Goal: Task Accomplishment & Management: Complete application form

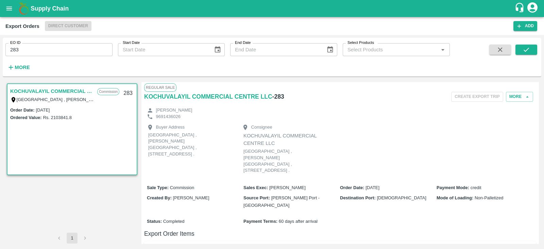
scroll to position [148, 0]
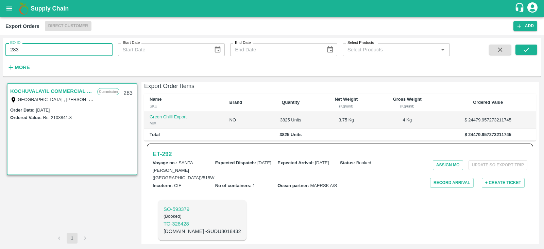
click at [58, 55] on input "283" at bounding box center [58, 49] width 107 height 13
type input "2"
type input "523"
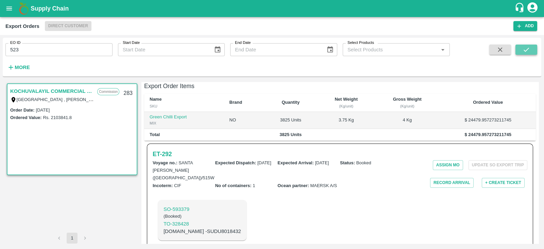
click at [527, 49] on icon "submit" at bounding box center [526, 49] width 7 height 7
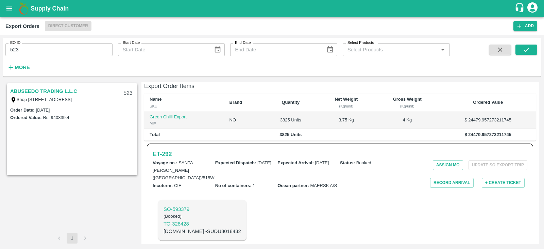
click at [62, 92] on link "ABUSEEDO TRADING L.L.C" at bounding box center [43, 91] width 67 height 9
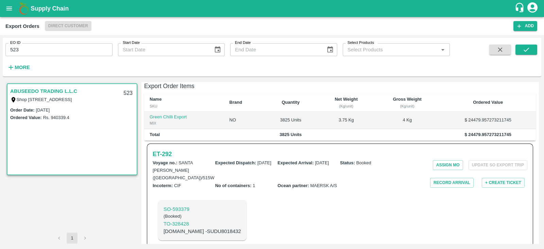
scroll to position [94, 0]
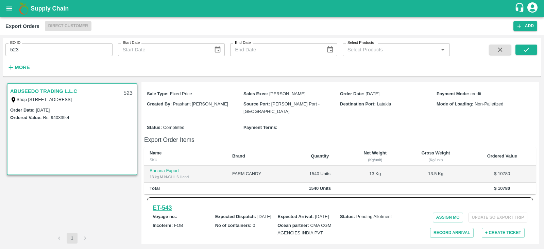
click at [165, 203] on h6 "ET- 543" at bounding box center [162, 208] width 19 height 10
click at [55, 89] on link "ABUSEEDO TRADING L.L.C" at bounding box center [43, 91] width 67 height 9
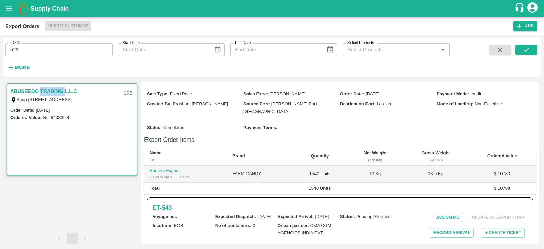
click at [55, 89] on link "ABUSEEDO TRADING L.L.C" at bounding box center [43, 91] width 67 height 9
click at [170, 203] on h6 "ET- 543" at bounding box center [162, 208] width 19 height 10
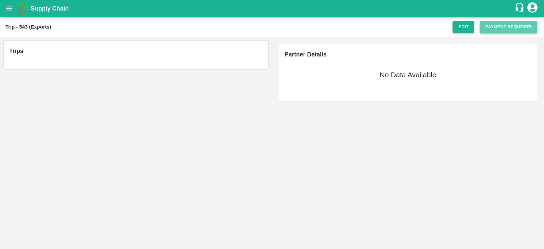
click at [502, 28] on button "Payment Requests" at bounding box center [508, 27] width 57 height 12
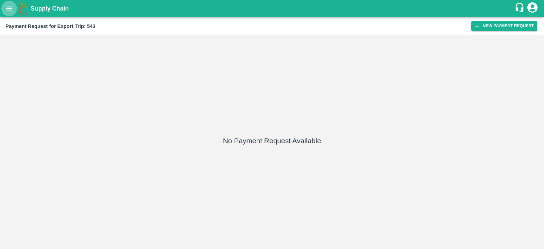
click at [8, 10] on icon "open drawer" at bounding box center [9, 8] width 6 height 4
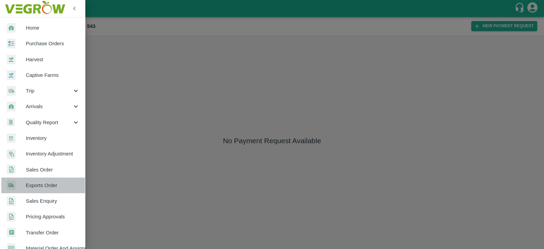
click at [46, 182] on span "Exports Order" at bounding box center [53, 185] width 54 height 7
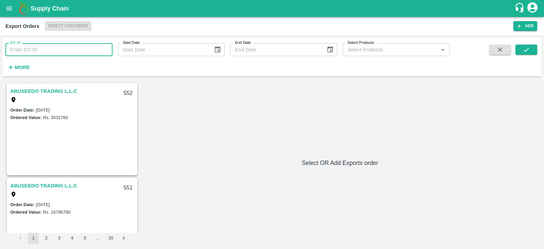
click at [33, 53] on input "EO ID" at bounding box center [58, 49] width 107 height 13
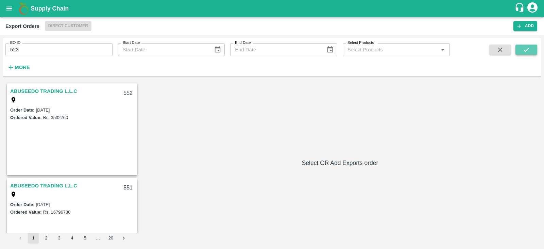
click at [532, 50] on button "submit" at bounding box center [527, 50] width 22 height 10
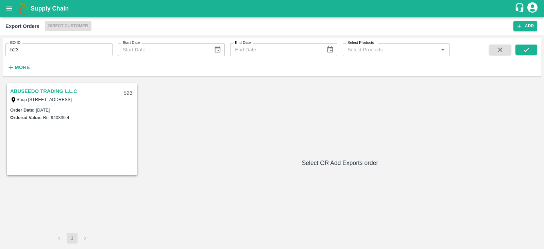
click at [67, 89] on link "ABUSEEDO TRADING L.L.C" at bounding box center [43, 91] width 67 height 9
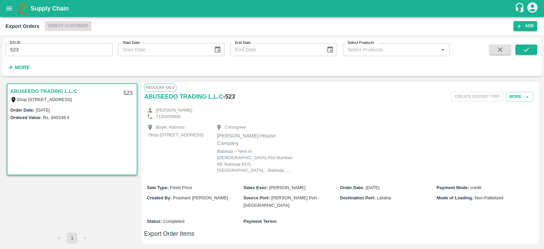
scroll to position [94, 0]
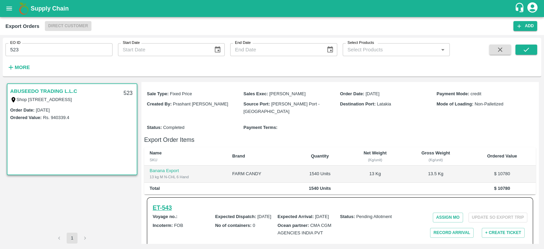
click at [170, 203] on h6 "ET- 543" at bounding box center [162, 208] width 19 height 10
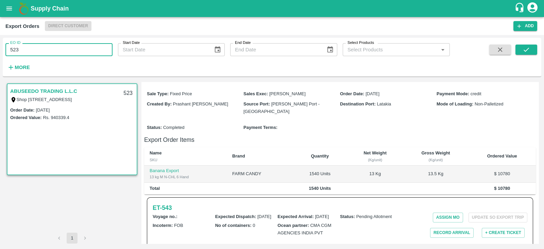
click at [84, 47] on input "523" at bounding box center [58, 49] width 107 height 13
type input "522"
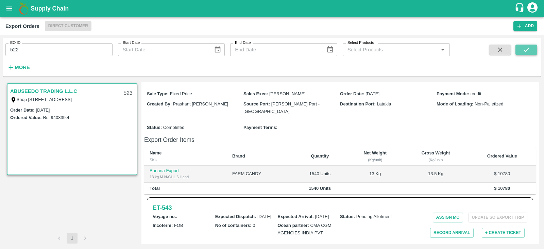
click at [526, 47] on icon "submit" at bounding box center [526, 49] width 7 height 7
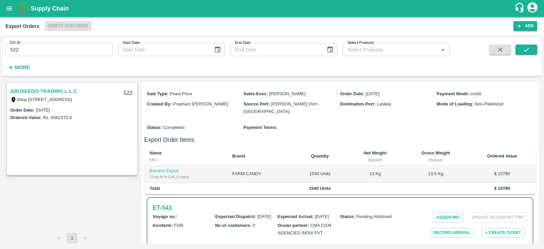
click at [40, 90] on link "ABUSEEDO TRADING L.L.C" at bounding box center [43, 91] width 67 height 9
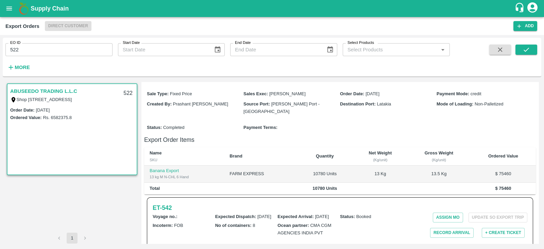
scroll to position [138, 0]
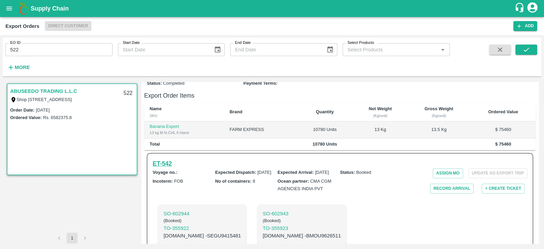
click at [159, 159] on h6 "ET- 542" at bounding box center [162, 164] width 19 height 10
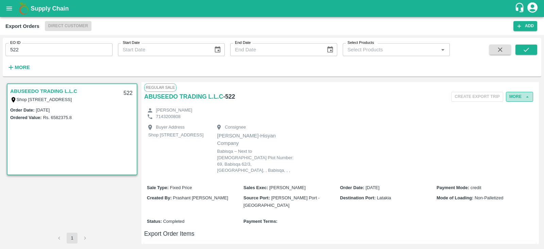
click at [513, 96] on button "More" at bounding box center [519, 97] width 27 height 10
click at [516, 124] on span "Edit" at bounding box center [519, 127] width 13 height 7
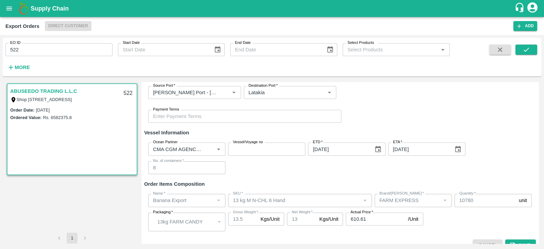
scroll to position [131, 0]
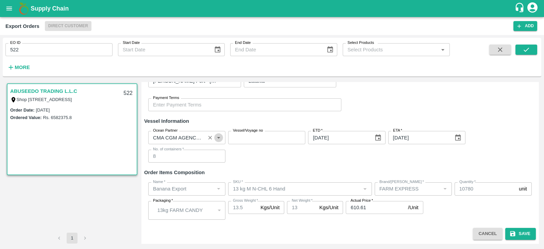
click at [218, 137] on icon "Open" at bounding box center [218, 138] width 3 height 2
click at [193, 134] on input "Ocean Partner" at bounding box center [176, 137] width 53 height 9
click at [238, 138] on input "Vessel/Voyage no" at bounding box center [266, 137] width 77 height 13
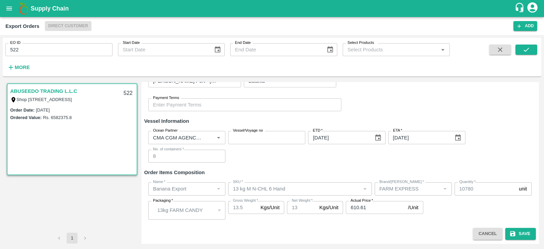
click at [233, 161] on div "Ocean Partner Ocean Partner Vessel/Voyage no Vessel/Voyage no ETD   * 24/08/202…" at bounding box center [340, 146] width 392 height 43
click at [207, 135] on icon "Clear" at bounding box center [210, 137] width 6 height 6
click at [181, 136] on input "Ocean Partner" at bounding box center [181, 137] width 62 height 9
type input "c"
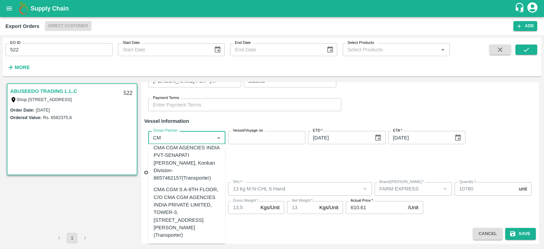
scroll to position [28, 0]
type input "CM"
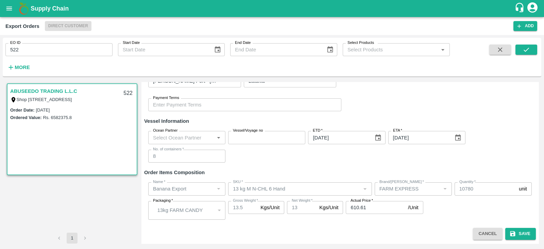
click at [246, 151] on div "Ocean Partner Ocean Partner Vessel/Voyage no Vessel/Voyage no ETD   * 24/08/202…" at bounding box center [340, 146] width 392 height 43
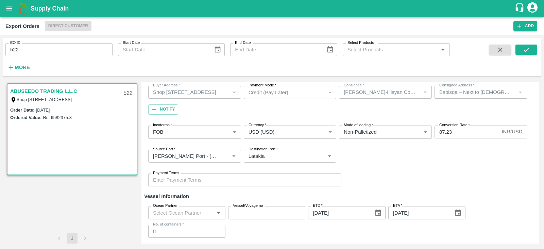
scroll to position [52, 0]
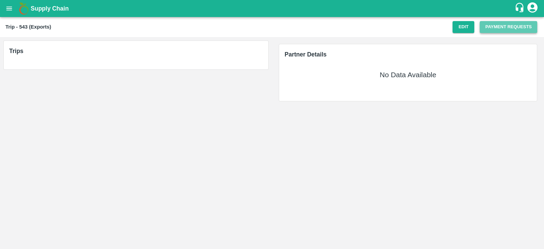
click at [503, 24] on button "Payment Requests" at bounding box center [508, 27] width 57 height 12
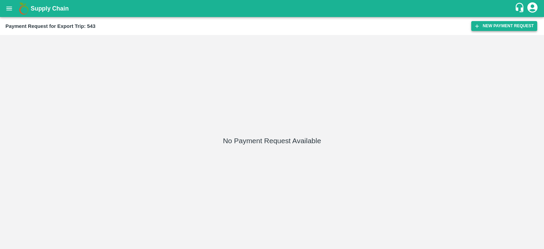
click at [498, 22] on button "New Payment Request" at bounding box center [504, 26] width 66 height 10
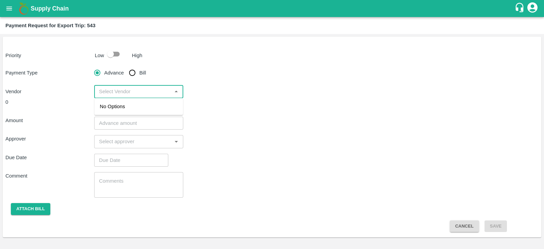
click at [162, 87] on input "input" at bounding box center [132, 91] width 73 height 9
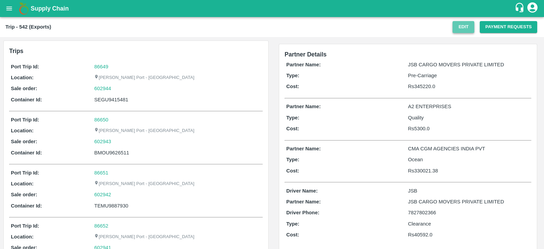
click at [457, 30] on button "Edit" at bounding box center [464, 27] width 22 height 12
click at [505, 28] on button "Payment Requests" at bounding box center [508, 27] width 57 height 12
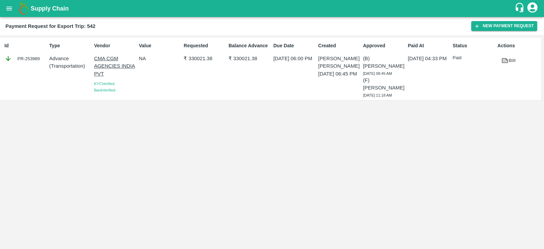
click at [510, 61] on link "Bill" at bounding box center [509, 61] width 22 height 12
click at [490, 26] on button "New Payment Request" at bounding box center [504, 26] width 66 height 10
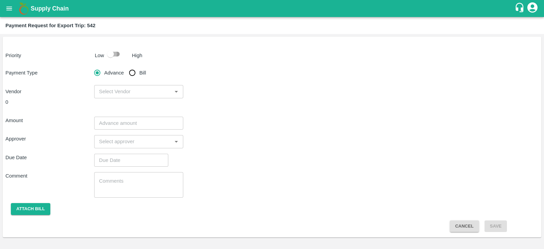
click at [118, 53] on input "checkbox" at bounding box center [110, 54] width 39 height 13
checkbox input "true"
click at [132, 74] on input "Bill" at bounding box center [132, 73] width 14 height 14
radio input "true"
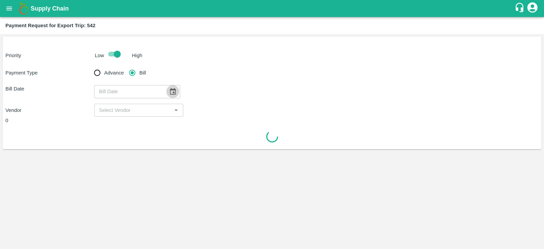
click at [169, 91] on icon "Choose date" at bounding box center [172, 91] width 7 height 7
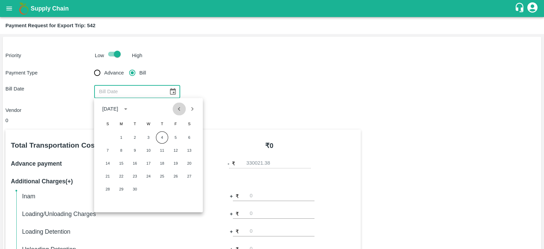
click at [177, 109] on icon "Previous month" at bounding box center [178, 108] width 7 height 7
click at [165, 189] on button "28" at bounding box center [162, 189] width 12 height 12
type input "[DATE]"
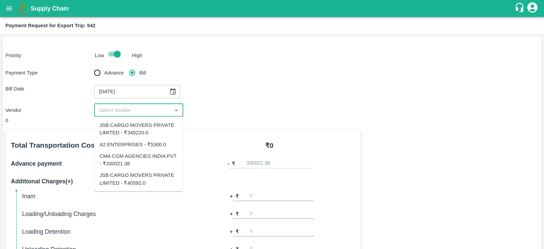
click at [140, 109] on input "input" at bounding box center [132, 110] width 73 height 9
click at [150, 158] on div "CMA CGM AGENCIES INDIA PVT - ₹330021.38" at bounding box center [139, 159] width 78 height 15
type input "CMA CGM AGENCIES INDIA PVT - ₹330021.38"
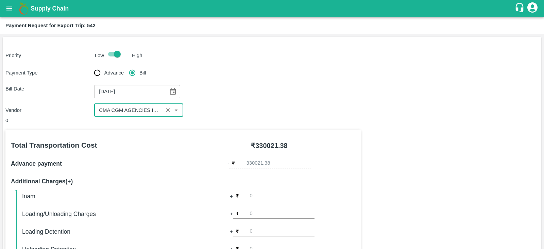
scroll to position [218, 0]
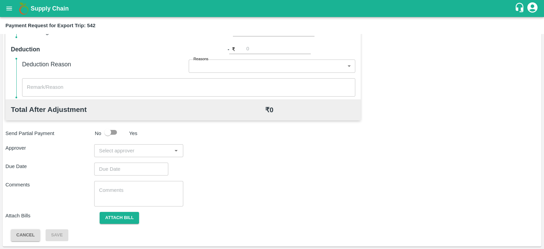
click at [156, 152] on input "input" at bounding box center [132, 150] width 73 height 9
type input "PRASA"
click at [143, 167] on div "[PERSON_NAME]" at bounding box center [136, 168] width 41 height 7
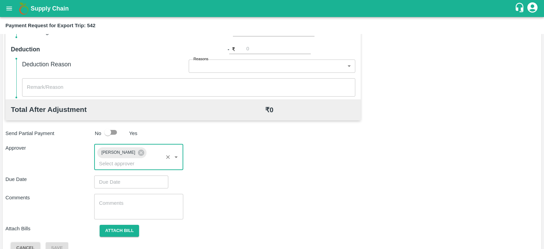
type input "DD/MM/YYYY hh:mm aa"
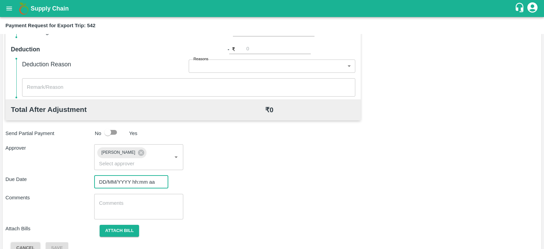
click at [125, 175] on input "DD/MM/YYYY hh:mm aa" at bounding box center [128, 181] width 69 height 13
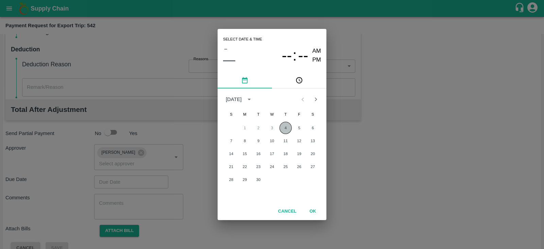
click at [284, 127] on button "4" at bounding box center [286, 128] width 12 height 12
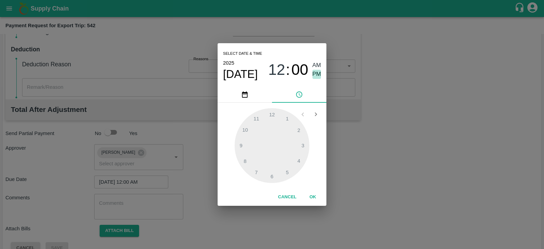
click at [316, 75] on span "PM" at bounding box center [317, 74] width 9 height 9
click at [242, 146] on div at bounding box center [272, 145] width 75 height 75
type input "[DATE] 09:00 PM"
click at [312, 198] on button "OK" at bounding box center [313, 197] width 22 height 12
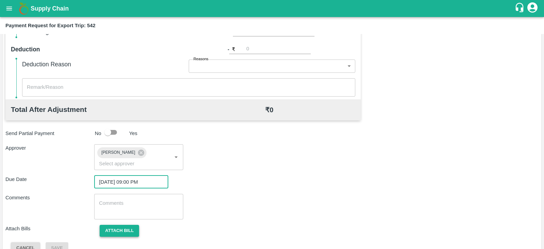
click at [125, 225] on button "Attach bill" at bounding box center [119, 231] width 39 height 12
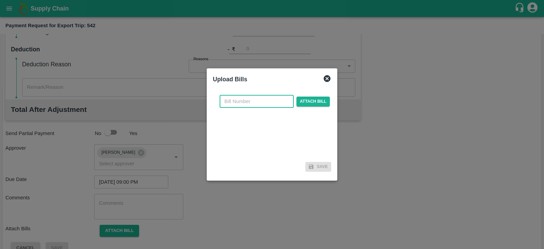
click at [242, 101] on input "text" at bounding box center [257, 101] width 74 height 13
paste input "INEMHC26062604"
type input "INEMHC26062604"
click at [302, 99] on span "Attach bill" at bounding box center [313, 102] width 33 height 10
click at [0, 0] on input "Attach bill" at bounding box center [0, 0] width 0 height 0
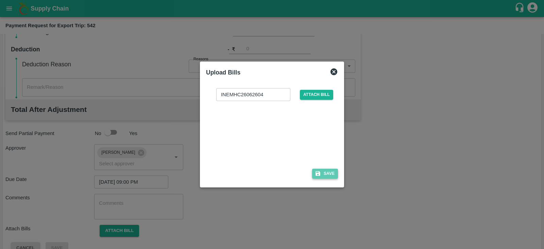
click at [326, 171] on button "Save" at bounding box center [325, 174] width 26 height 10
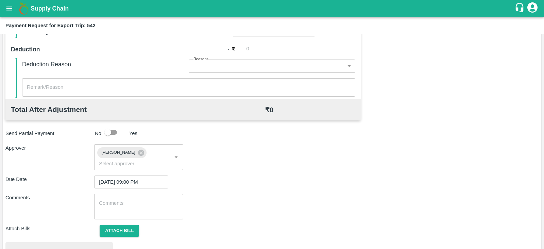
scroll to position [258, 0]
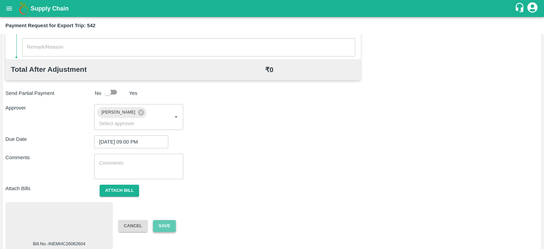
click at [172, 220] on button "Save" at bounding box center [164, 226] width 22 height 12
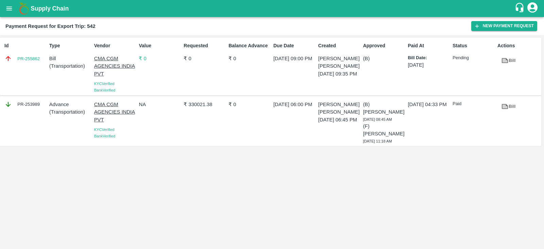
click at [304, 181] on div "Id PR-255862 Type Bill ( Transportation ) Vendor CMA CGM AGENCIES [GEOGRAPHIC_D…" at bounding box center [272, 142] width 544 height 214
click at [489, 28] on button "New Payment Request" at bounding box center [504, 26] width 66 height 10
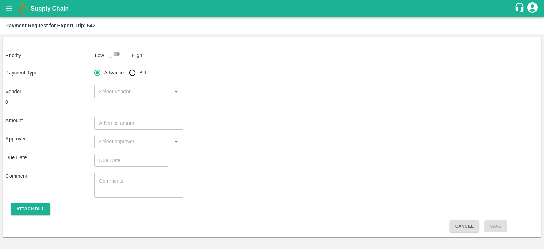
click at [111, 58] on input "checkbox" at bounding box center [110, 54] width 39 height 13
checkbox input "true"
click at [130, 93] on input "input" at bounding box center [132, 91] width 73 height 9
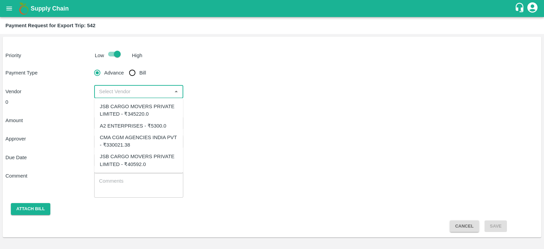
click at [143, 137] on div "CMA CGM AGENCIES INDIA PVT - ₹330021.38" at bounding box center [139, 141] width 78 height 15
type input "CMA CGM AGENCIES INDIA PVT - ₹330021.38"
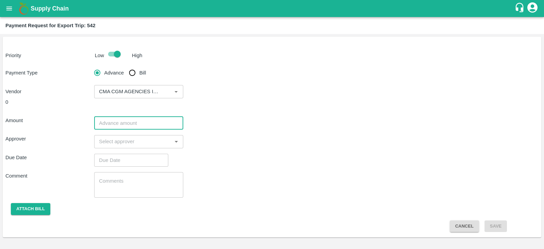
click at [131, 121] on input "number" at bounding box center [138, 123] width 89 height 13
paste input "330021.38"
type input "330021.38"
click at [140, 144] on input "input" at bounding box center [132, 141] width 73 height 9
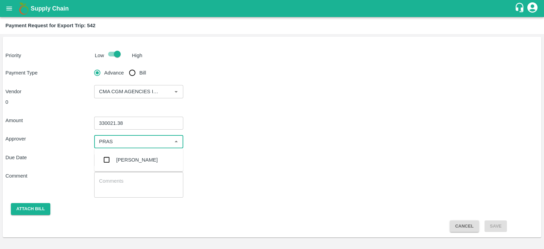
type input "PRASA"
click at [128, 160] on div "[PERSON_NAME]" at bounding box center [136, 159] width 41 height 7
type input "DD/MM/YYYY hh:mm aa"
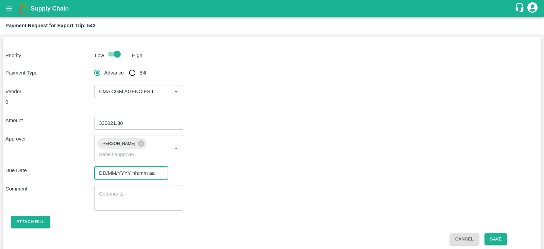
click at [128, 167] on input "DD/MM/YYYY hh:mm aa" at bounding box center [128, 173] width 69 height 13
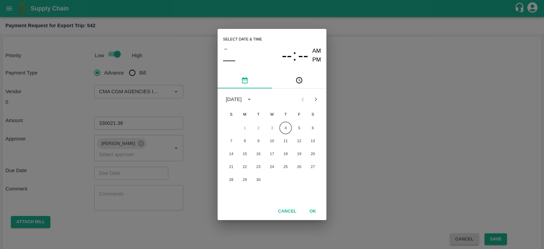
click at [133, 164] on div "Select date & time – –– -- : -- AM PM [DATE] S M T W T F S 1 2 3 4 5 6 7 8 9 10…" at bounding box center [272, 124] width 544 height 249
type input "DD/MM/YYYY hh:mm aa"
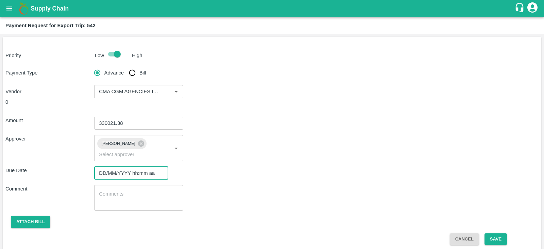
click at [146, 167] on input "DD/MM/YYYY hh:mm aa" at bounding box center [128, 173] width 69 height 13
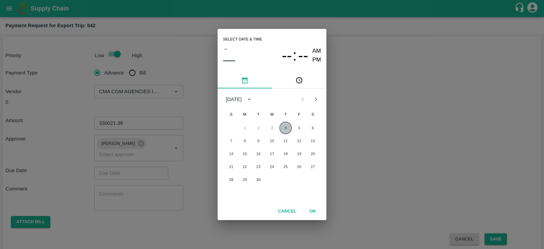
click at [287, 128] on button "4" at bounding box center [286, 128] width 12 height 12
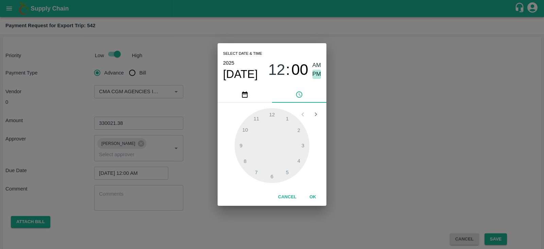
click at [317, 74] on span "PM" at bounding box center [317, 74] width 9 height 9
click at [241, 144] on div at bounding box center [272, 145] width 75 height 75
type input "[DATE] 09:00 PM"
click at [313, 196] on button "OK" at bounding box center [313, 197] width 22 height 12
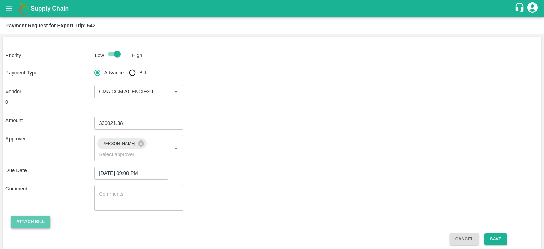
click at [38, 216] on button "Attach bill" at bounding box center [30, 222] width 39 height 12
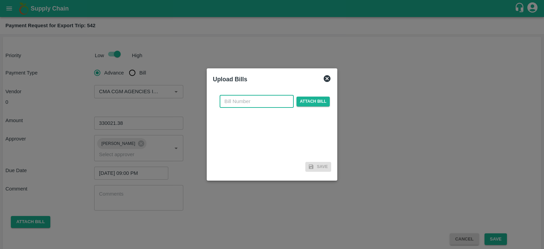
click at [229, 100] on input "text" at bounding box center [257, 101] width 74 height 13
paste input "330,021.38"
type input "330,021.38"
click at [274, 100] on input "330,021.38" at bounding box center [257, 101] width 74 height 13
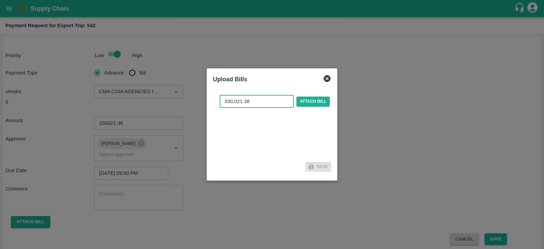
click at [274, 100] on input "330,021.38" at bounding box center [257, 101] width 74 height 13
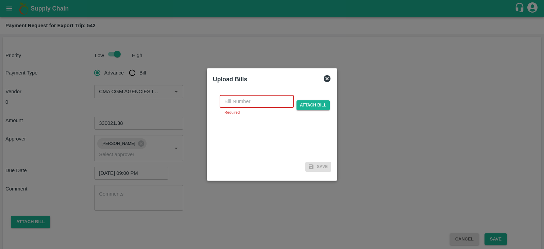
paste input "INEMHC26062604"
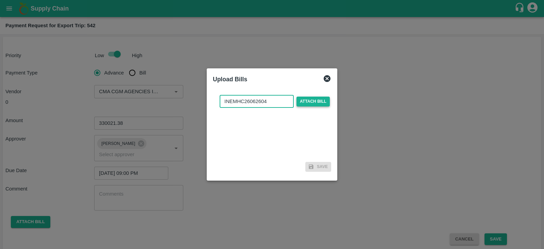
type input "INEMHC26062604"
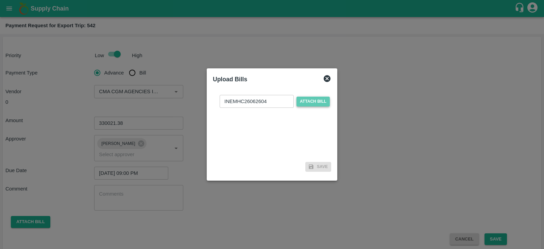
click at [309, 101] on span "Attach bill" at bounding box center [313, 102] width 33 height 10
click at [0, 0] on input "Attach bill" at bounding box center [0, 0] width 0 height 0
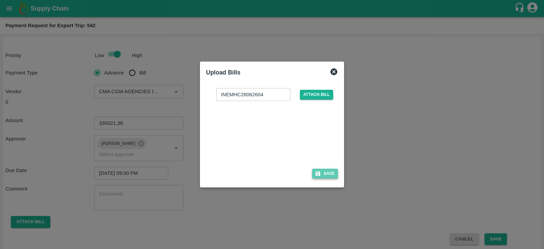
click at [326, 169] on button "Save" at bounding box center [325, 174] width 26 height 10
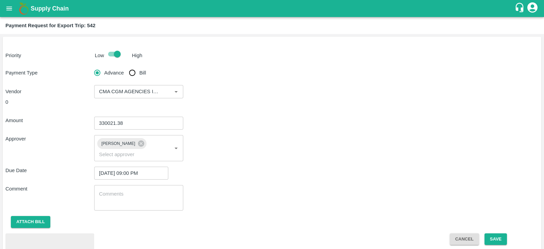
scroll to position [31, 0]
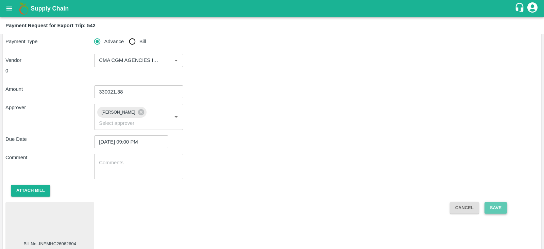
click at [502, 202] on button "Save" at bounding box center [496, 208] width 22 height 12
